Goal: Find specific page/section: Find specific page/section

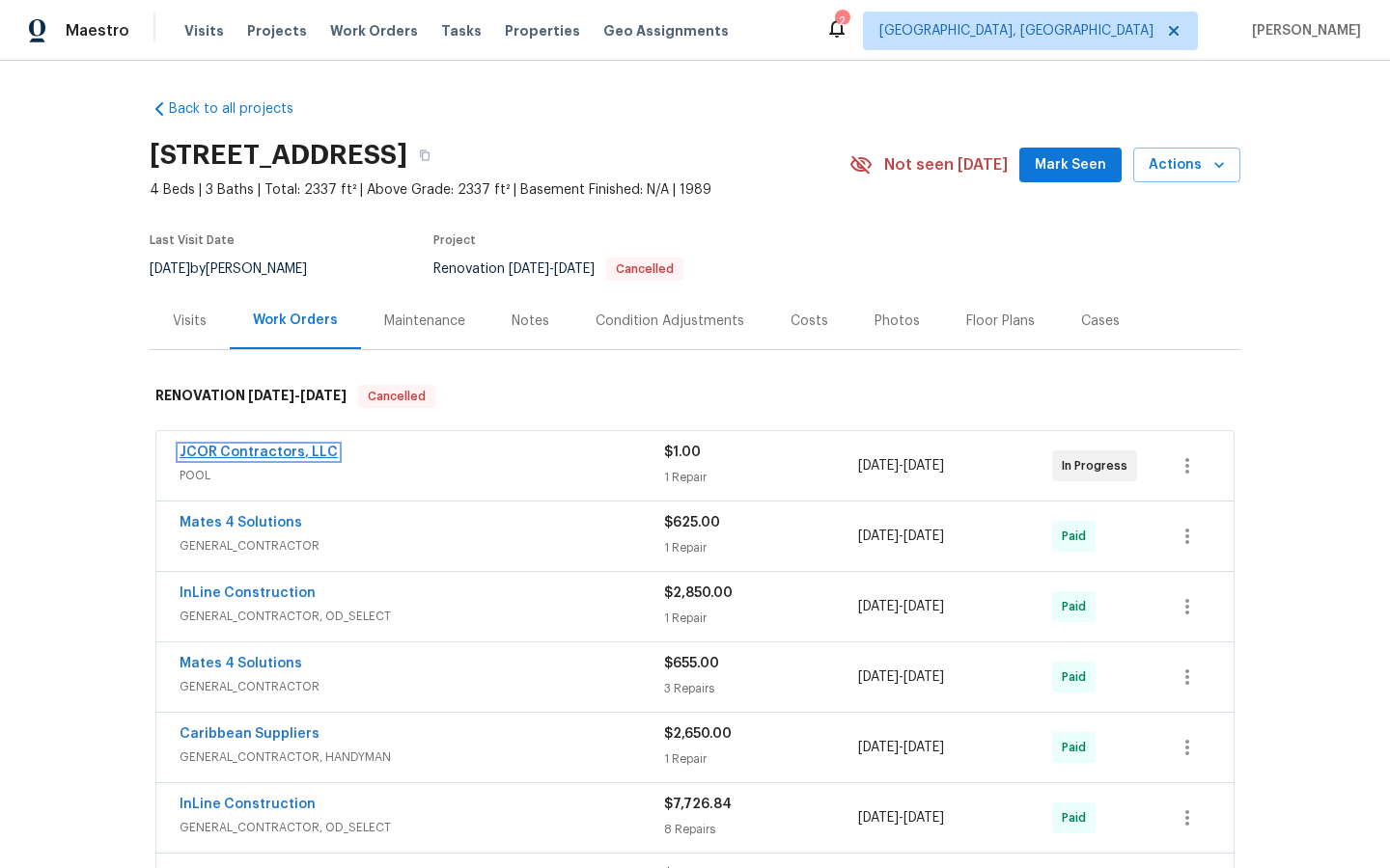
click at [249, 458] on link "JCOR Contractors, LLC" at bounding box center [258, 453] width 158 height 14
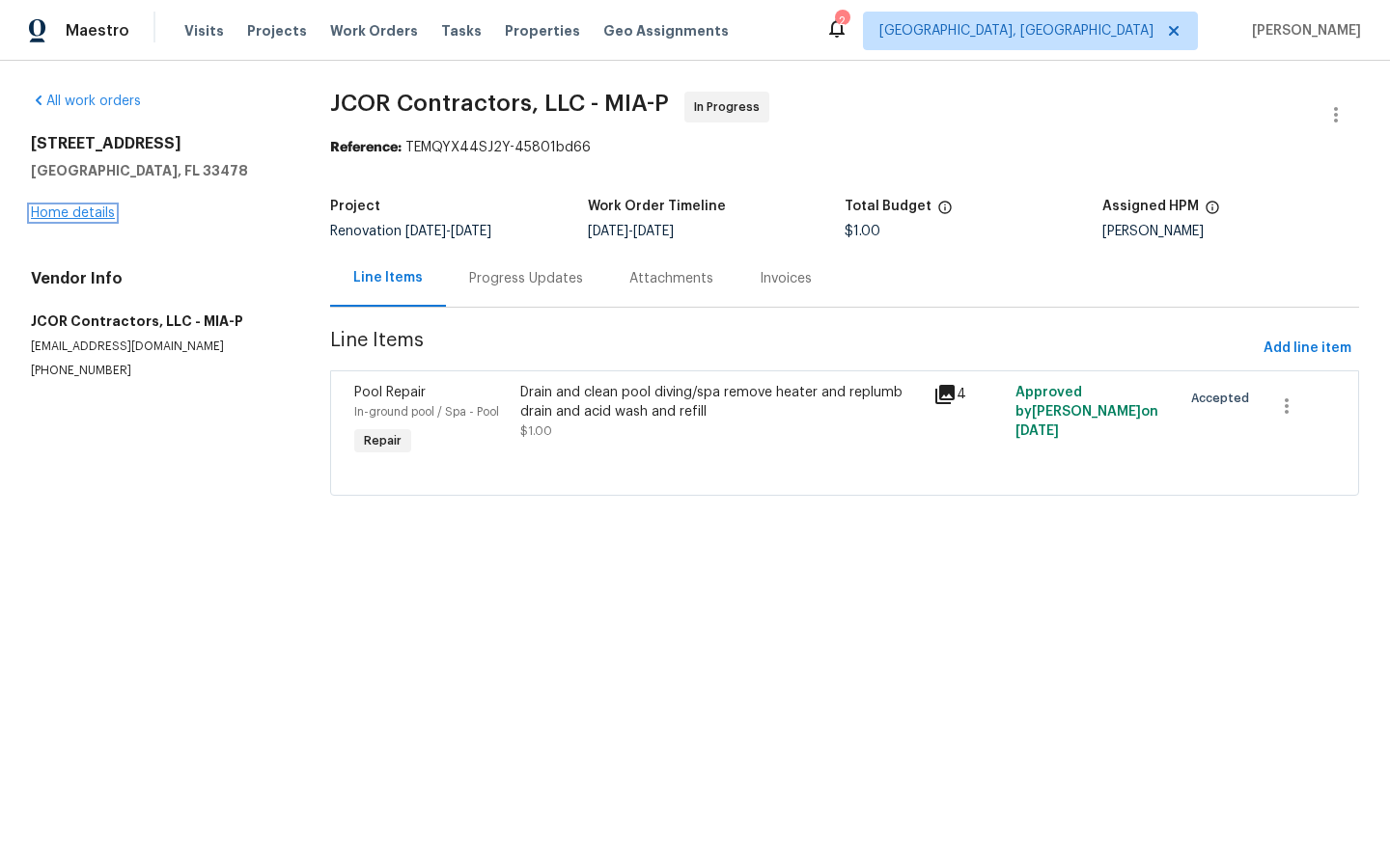
click at [71, 216] on link "Home details" at bounding box center [72, 213] width 83 height 14
